Goal: Browse casually

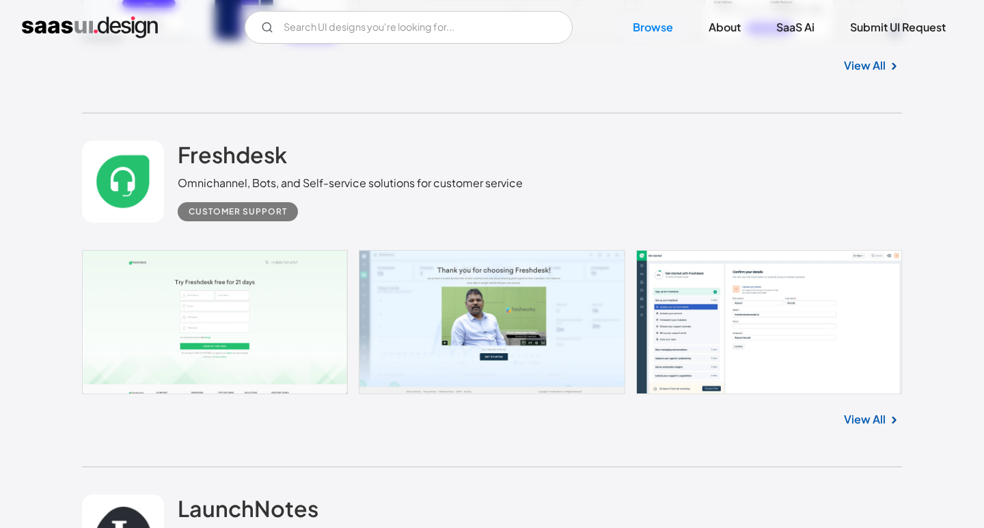
scroll to position [3303, 0]
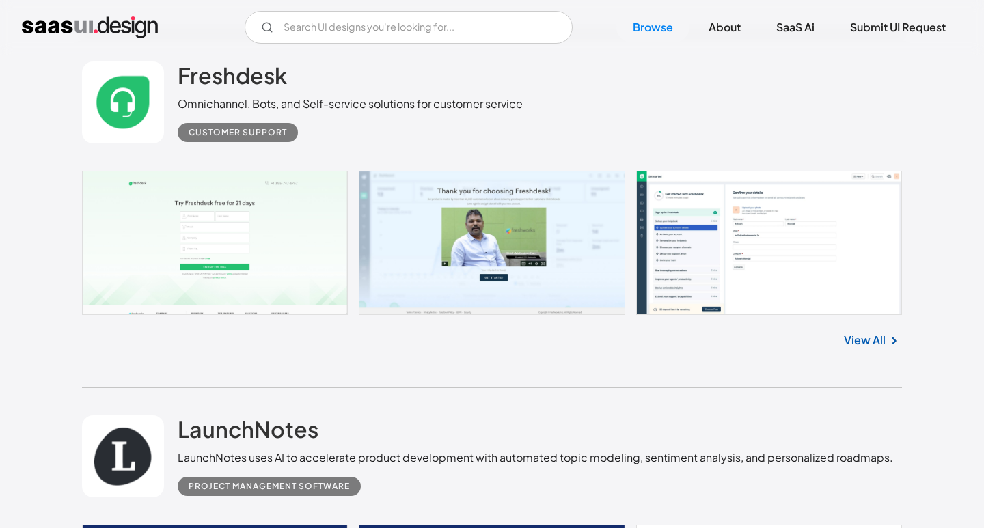
click at [852, 336] on link "View All" at bounding box center [865, 340] width 42 height 16
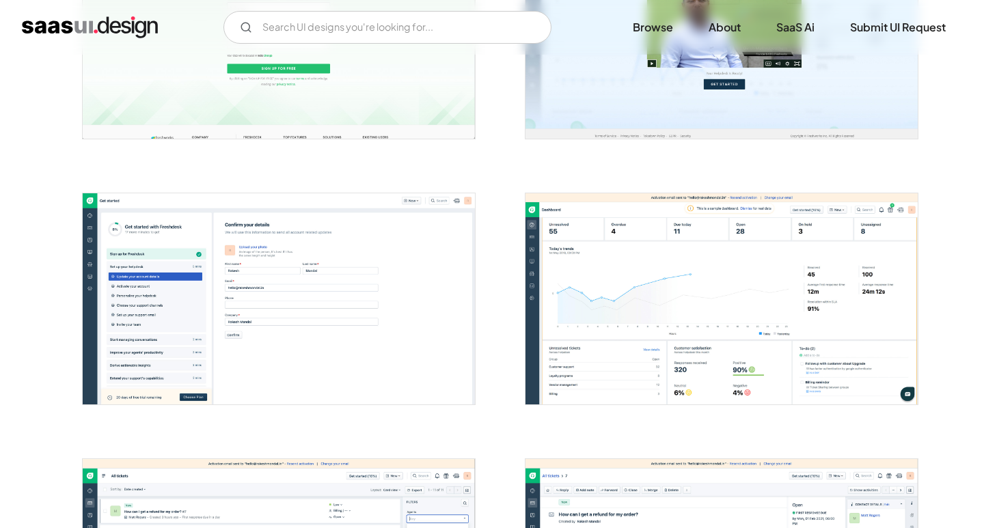
scroll to position [523, 0]
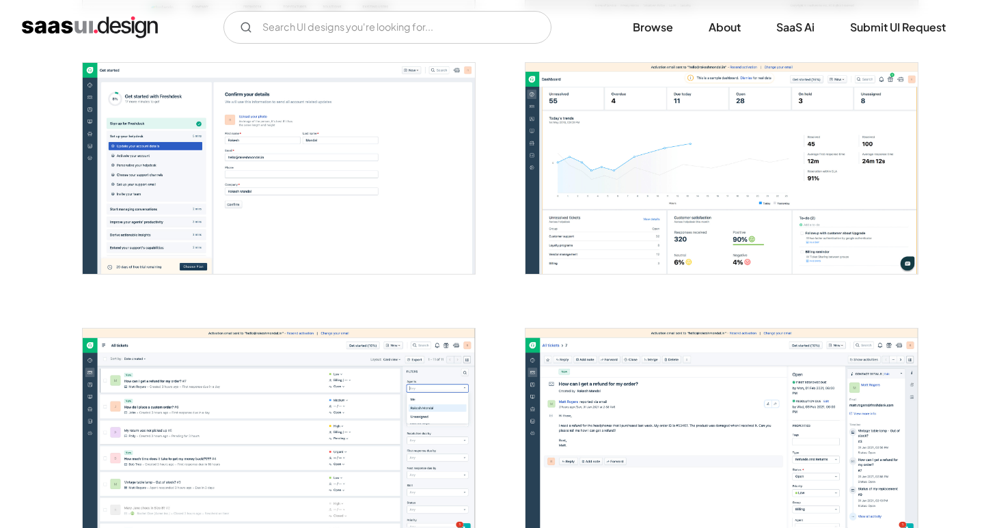
click at [710, 227] on img "open lightbox" at bounding box center [721, 168] width 392 height 211
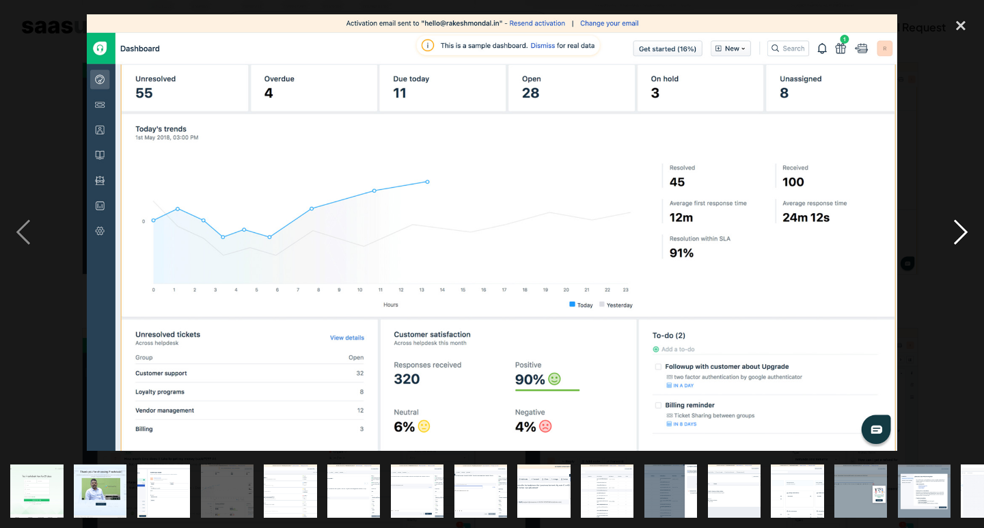
click at [960, 239] on div "next image" at bounding box center [960, 231] width 46 height 443
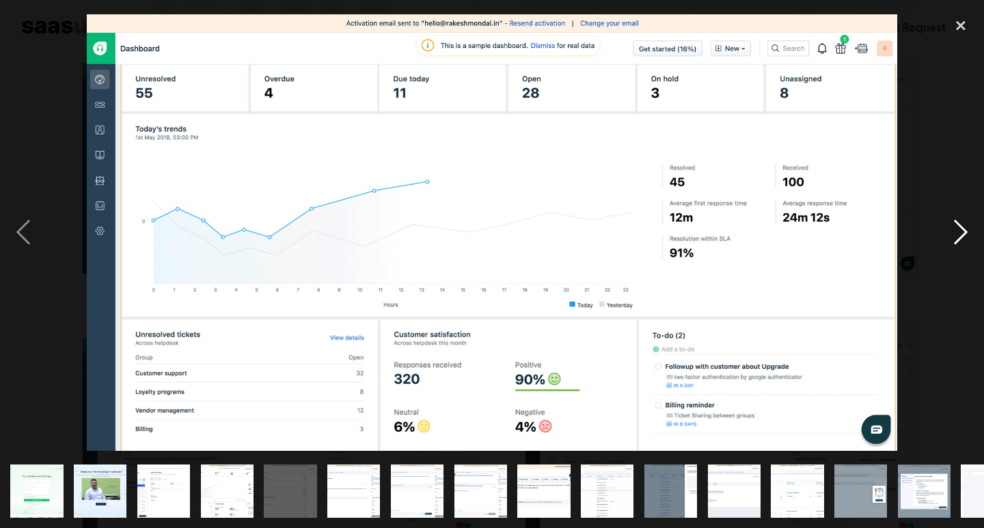
click at [960, 239] on div "next image" at bounding box center [960, 231] width 46 height 443
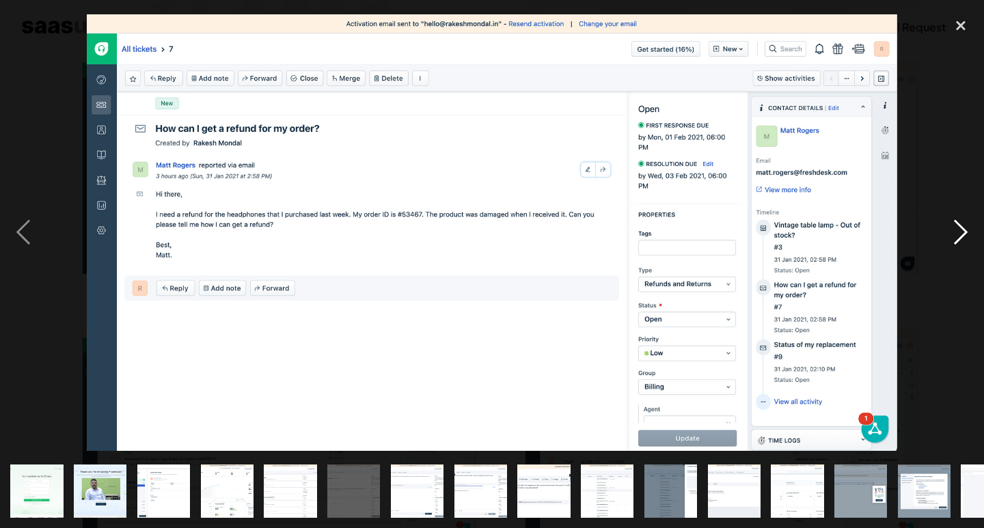
click at [960, 239] on div "next image" at bounding box center [960, 231] width 46 height 443
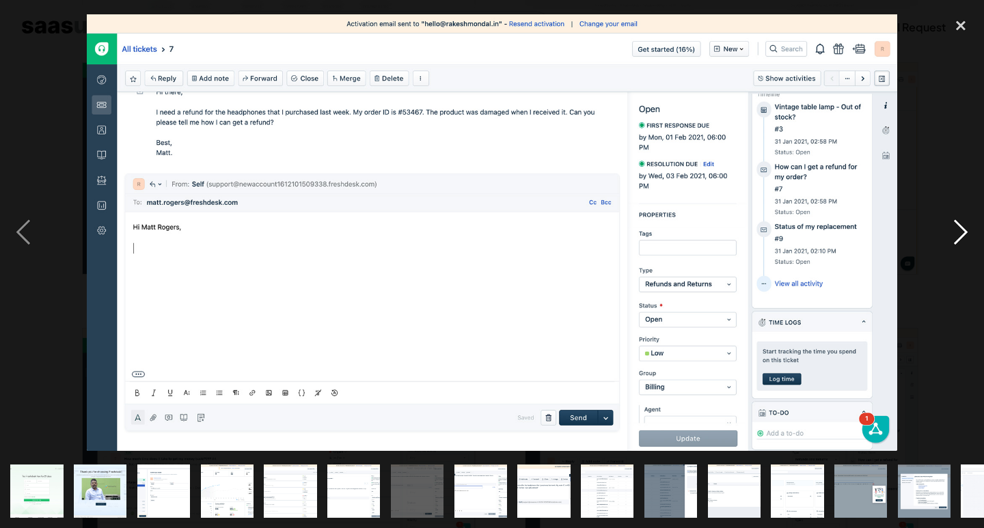
click at [960, 239] on div "next image" at bounding box center [960, 231] width 46 height 443
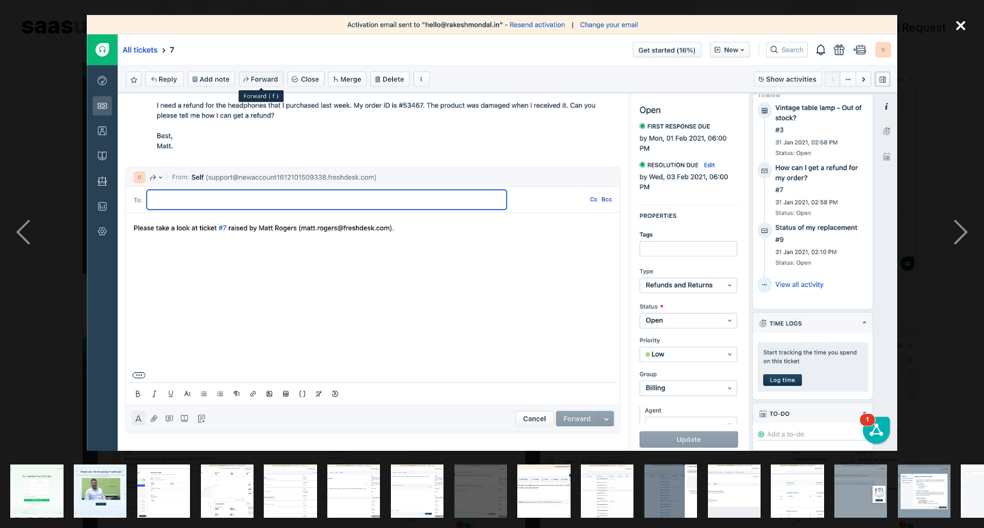
click at [960, 22] on div "close lightbox" at bounding box center [960, 25] width 46 height 30
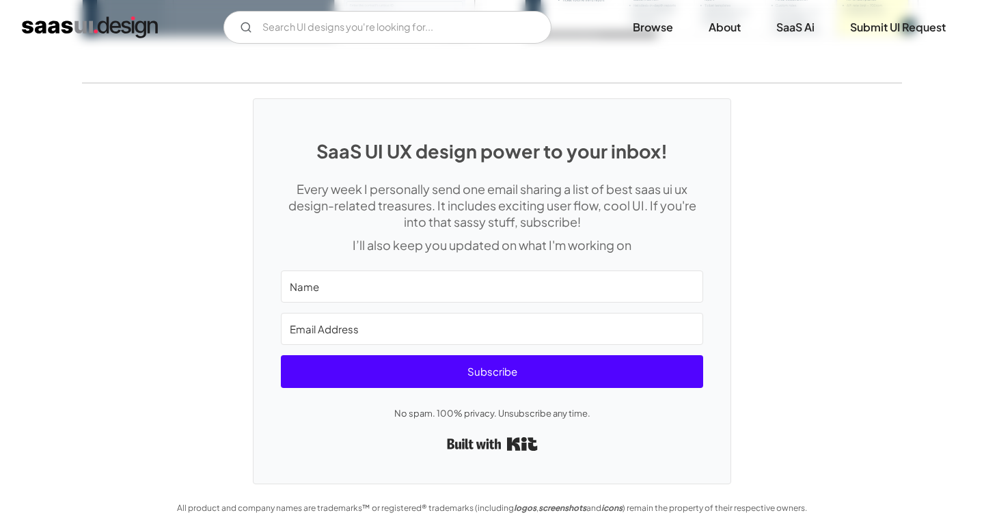
scroll to position [3420, 0]
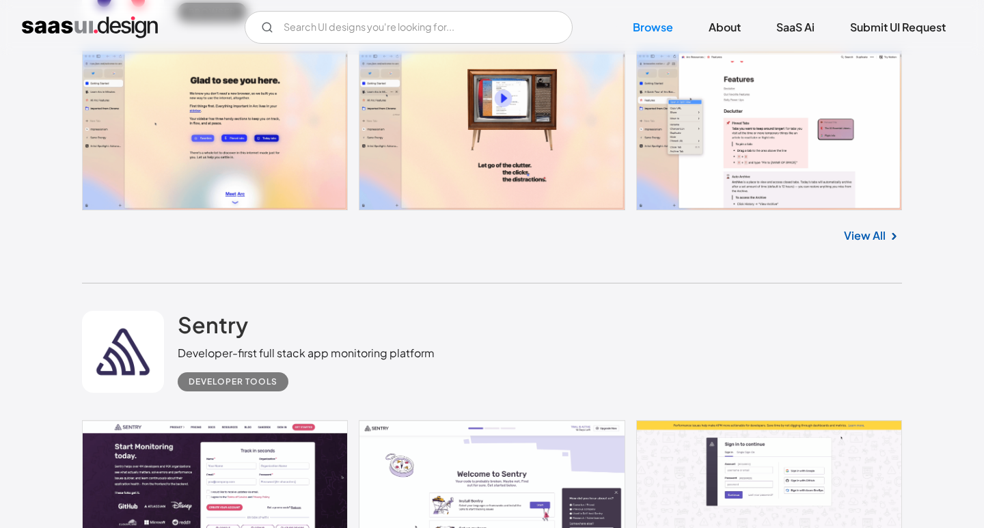
scroll to position [20917, 0]
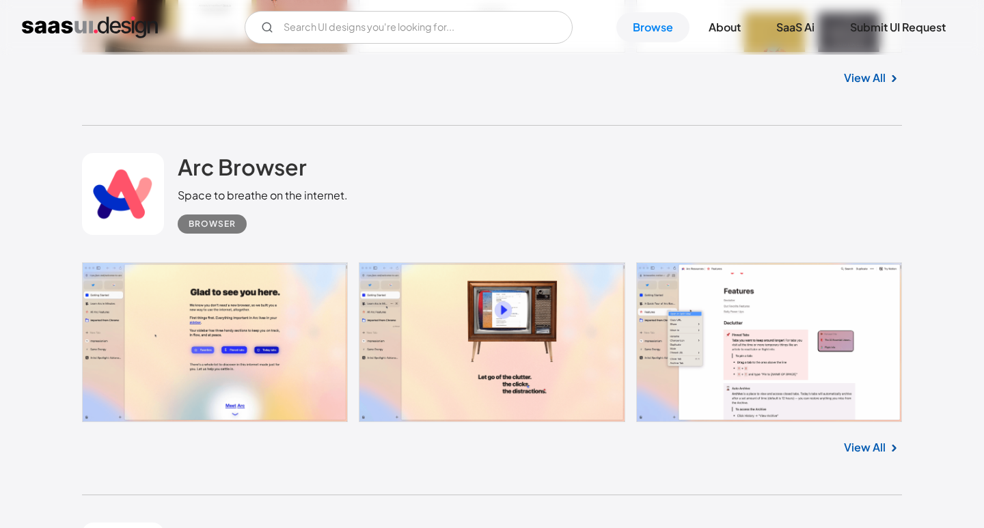
click at [501, 304] on link at bounding box center [492, 342] width 820 height 160
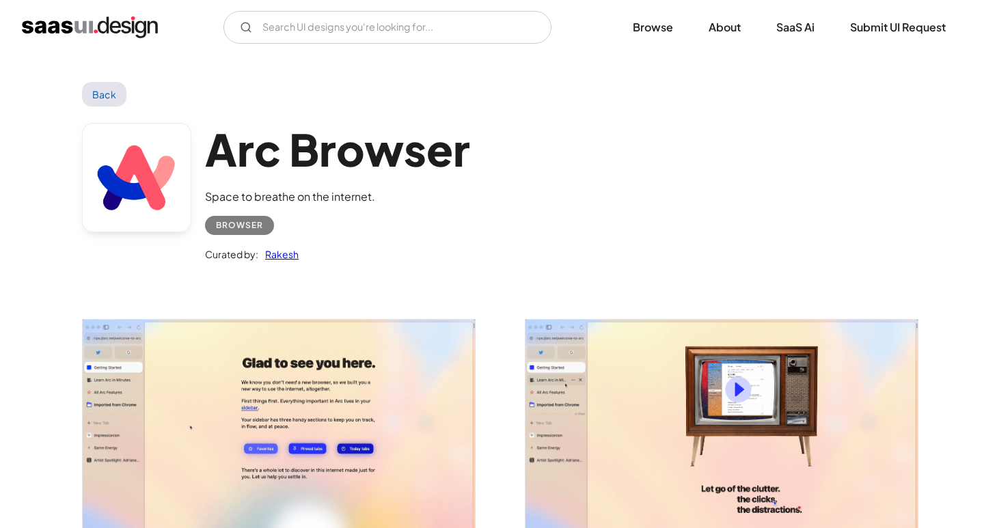
click at [737, 382] on img "open lightbox" at bounding box center [721, 437] width 392 height 235
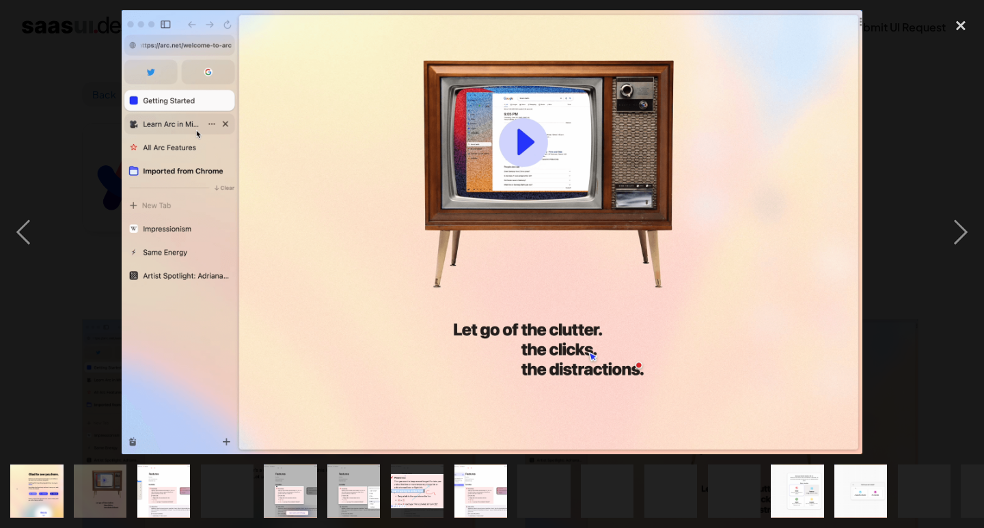
click at [527, 138] on img at bounding box center [492, 231] width 740 height 443
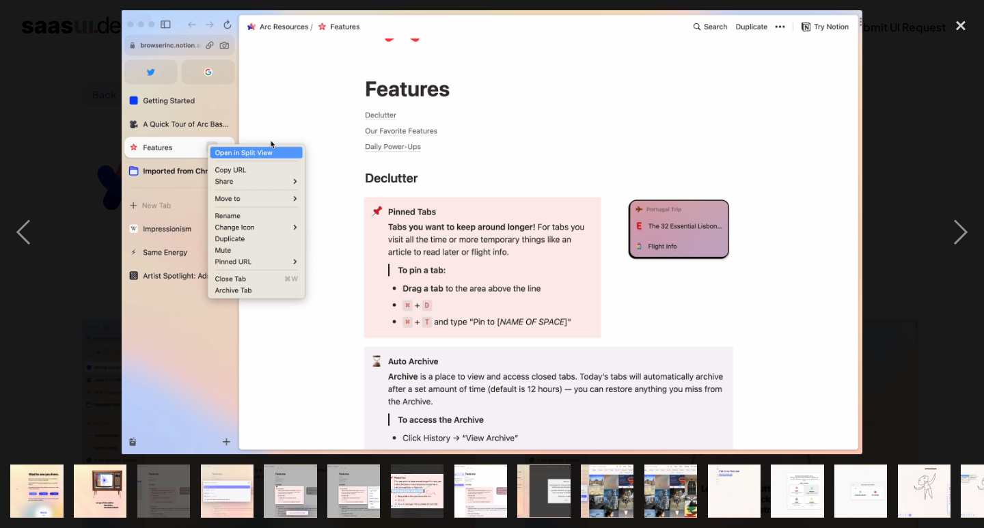
click at [628, 223] on img at bounding box center [492, 231] width 740 height 443
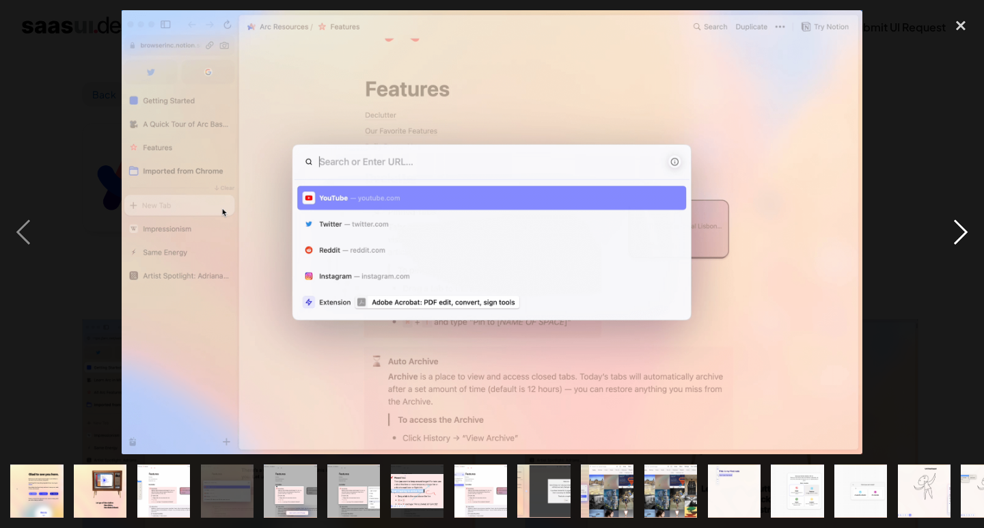
click at [966, 238] on div "next image" at bounding box center [960, 231] width 46 height 443
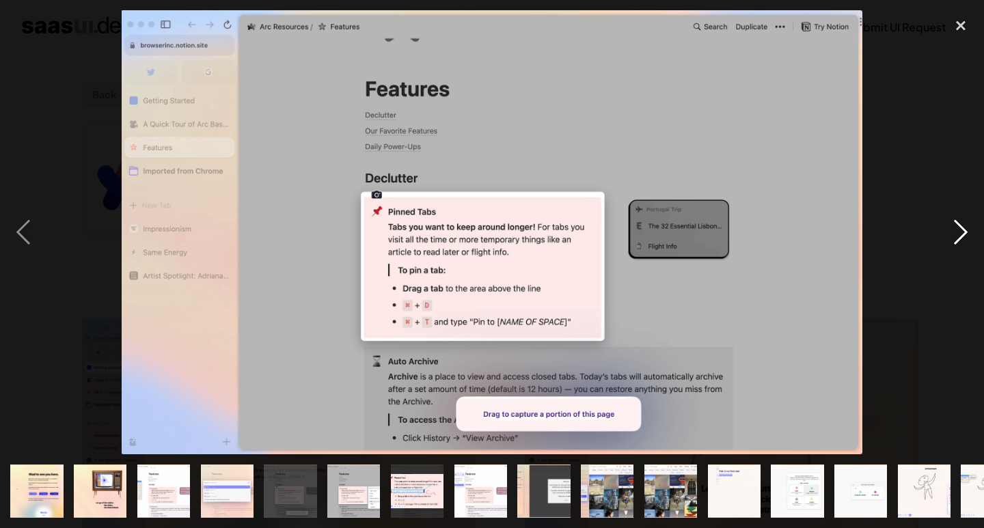
click at [966, 238] on div "next image" at bounding box center [960, 231] width 46 height 443
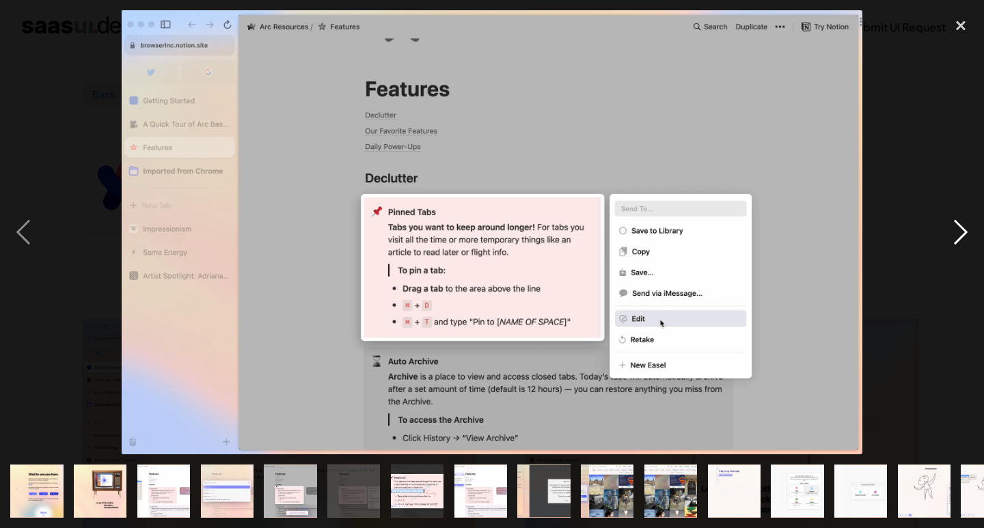
click at [966, 238] on div "next image" at bounding box center [960, 231] width 46 height 443
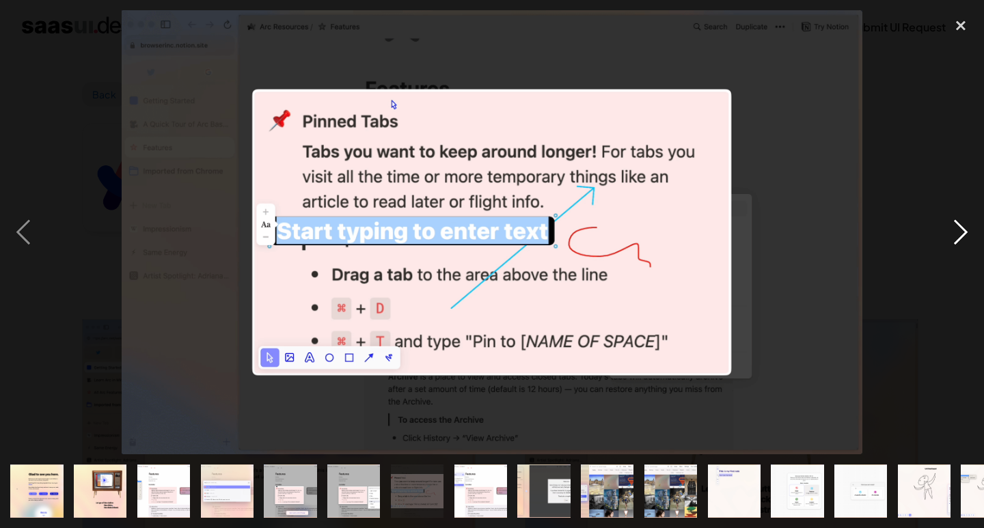
click at [966, 238] on div "next image" at bounding box center [960, 231] width 46 height 443
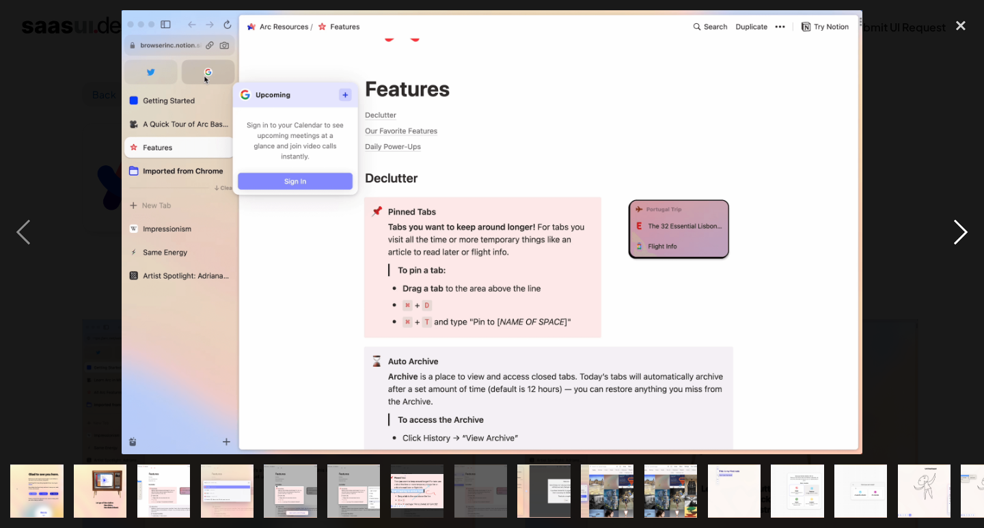
click at [966, 238] on div "next image" at bounding box center [960, 231] width 46 height 443
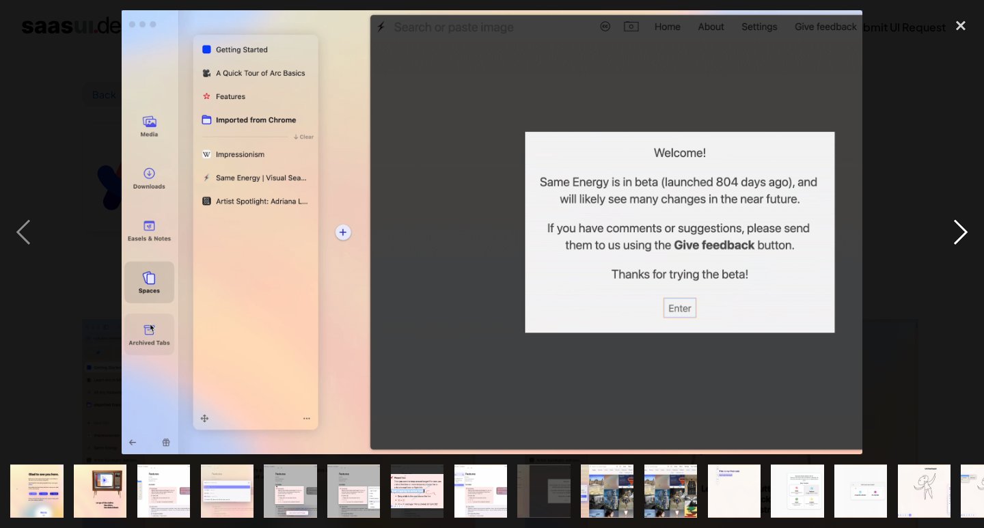
click at [966, 238] on div "next image" at bounding box center [960, 231] width 46 height 443
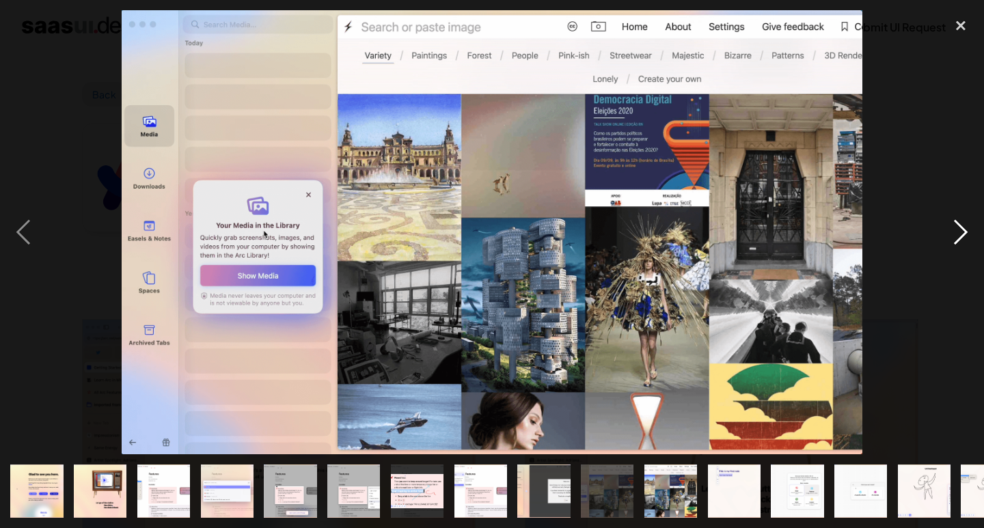
click at [966, 238] on div "next image" at bounding box center [960, 231] width 46 height 443
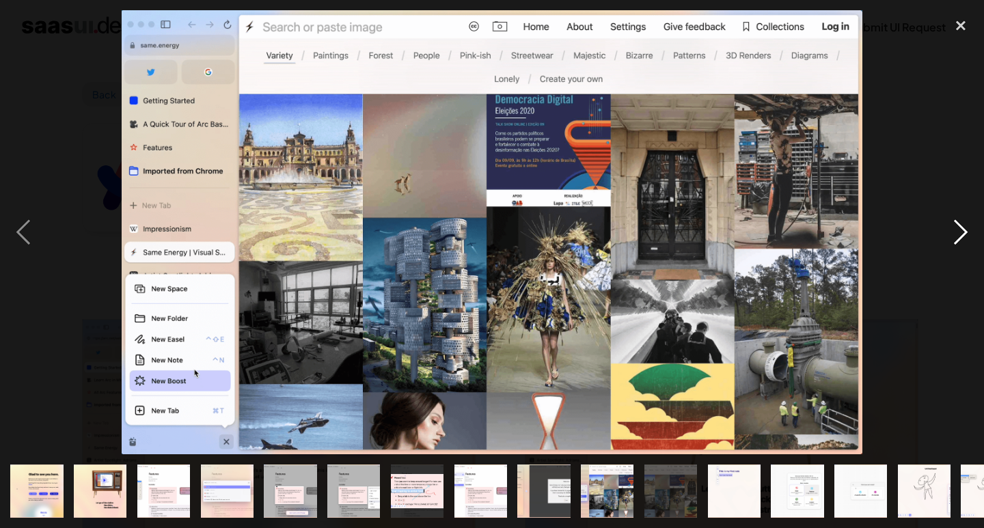
click at [966, 238] on div "next image" at bounding box center [960, 231] width 46 height 443
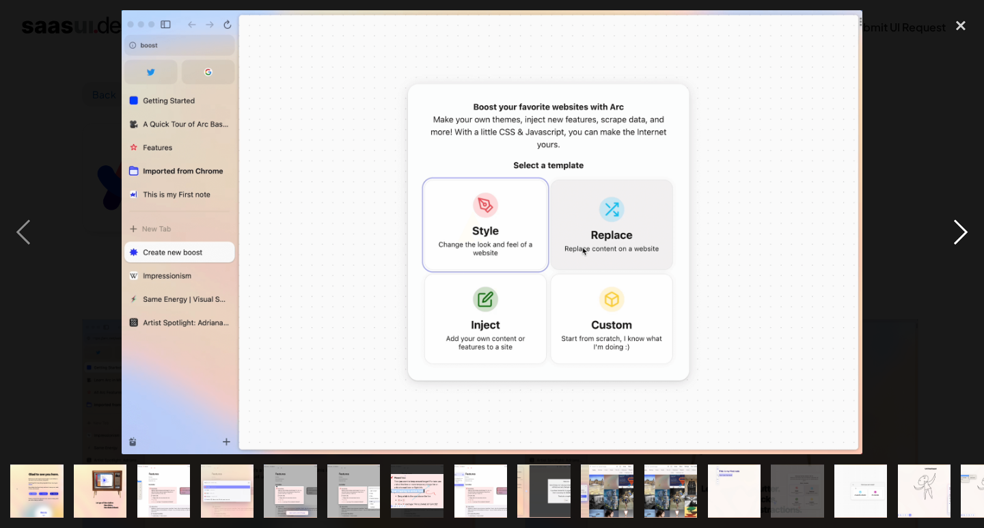
click at [966, 238] on div "next image" at bounding box center [960, 231] width 46 height 443
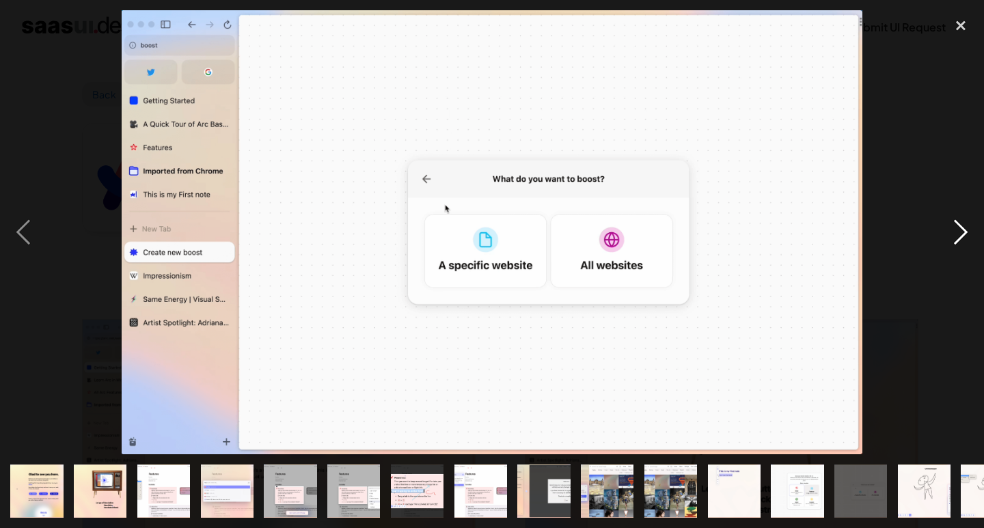
click at [966, 238] on div "next image" at bounding box center [960, 231] width 46 height 443
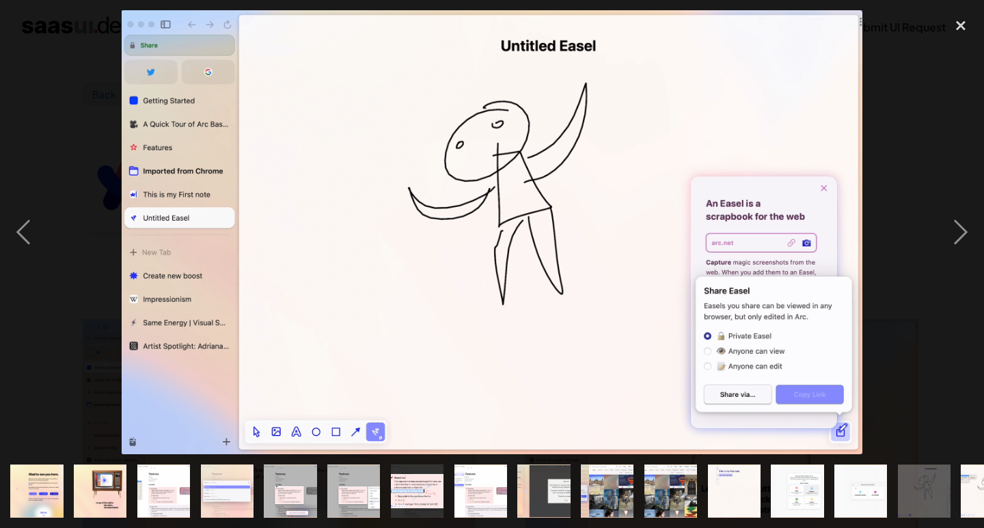
click at [97, 506] on img "show item 2 of 21" at bounding box center [100, 490] width 88 height 53
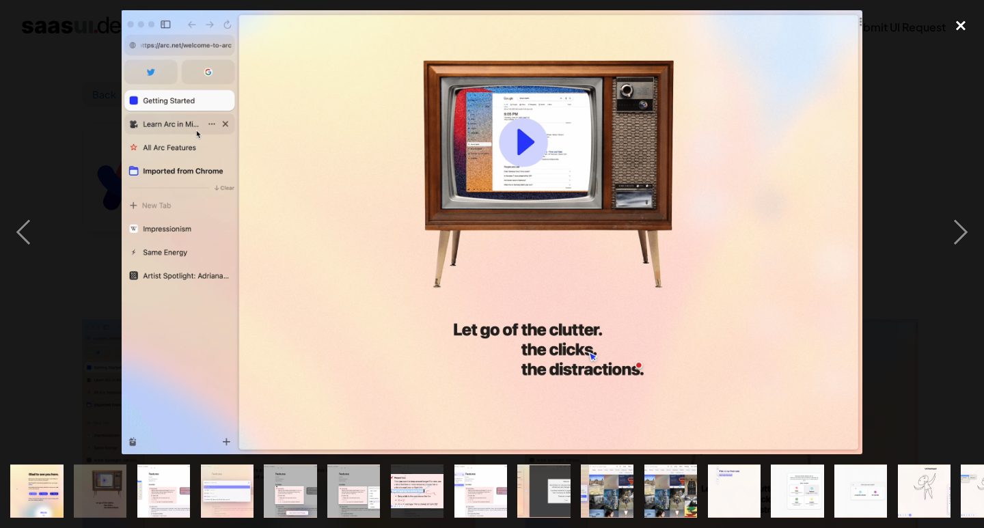
click at [956, 25] on div "close lightbox" at bounding box center [960, 25] width 46 height 30
